Goal: Task Accomplishment & Management: Complete application form

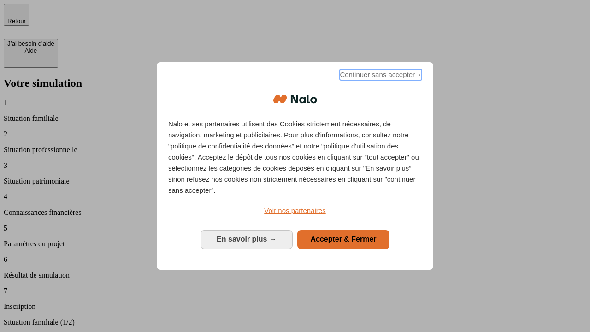
click at [380, 76] on span "Continuer sans accepter →" at bounding box center [381, 74] width 82 height 11
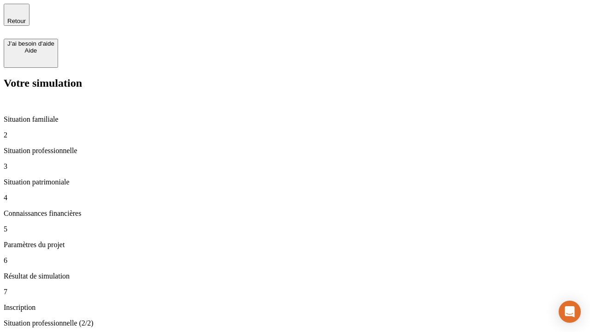
type input "30 000"
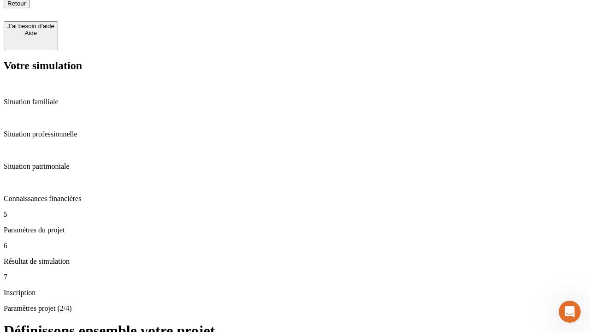
scroll to position [9, 0]
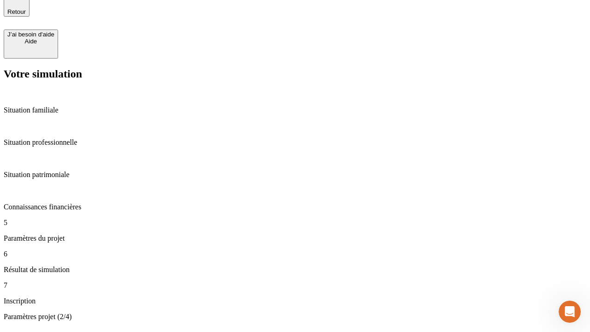
type input "25"
type input "1 000"
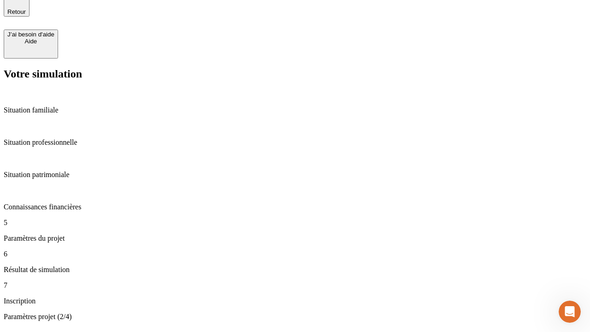
type input "640"
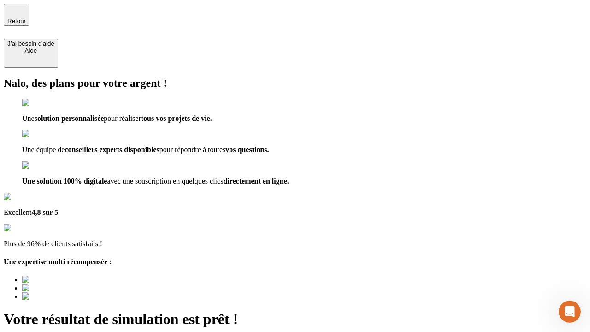
type input "[EMAIL_ADDRESS][PERSON_NAME][DOMAIN_NAME]"
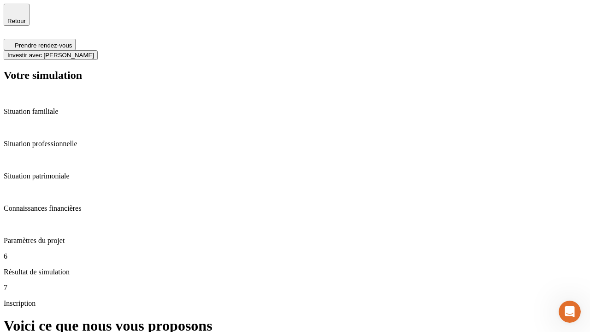
click at [94, 52] on span "Investir avec [PERSON_NAME]" at bounding box center [50, 55] width 87 height 7
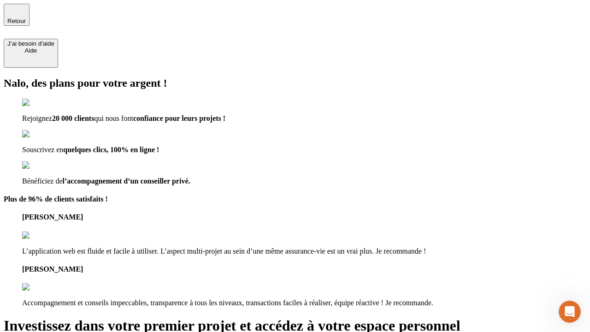
type input "[EMAIL_ADDRESS][PERSON_NAME][DOMAIN_NAME]"
